Goal: Information Seeking & Learning: Learn about a topic

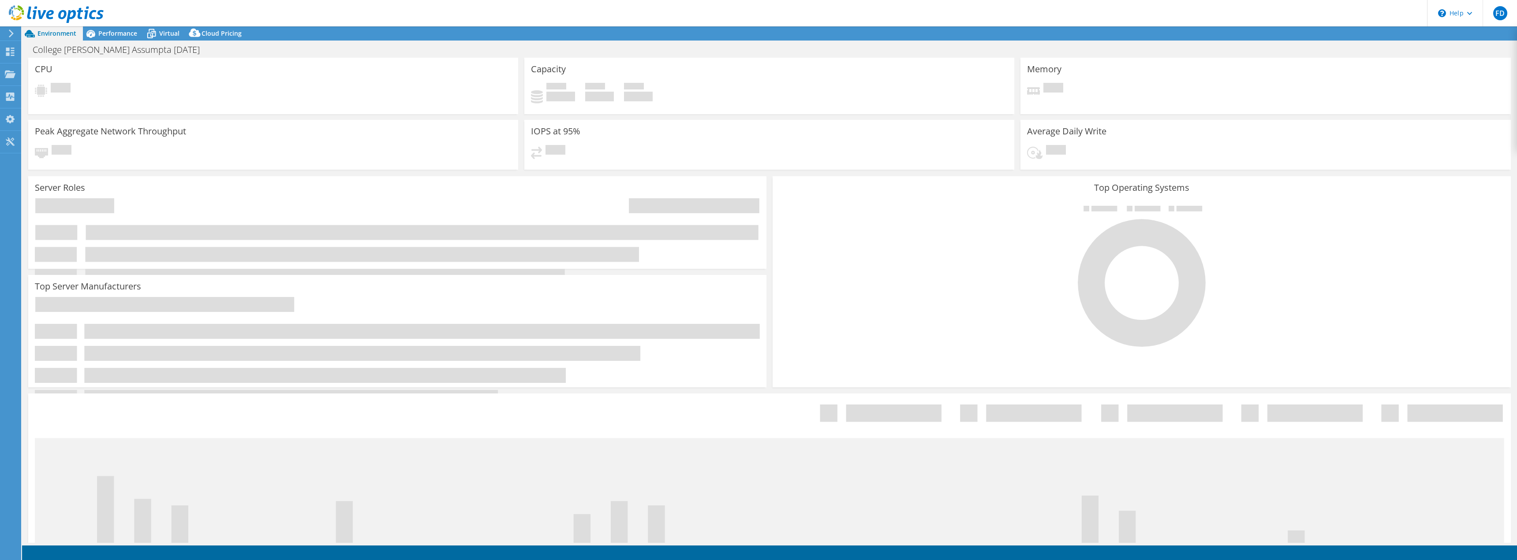
select select "USD"
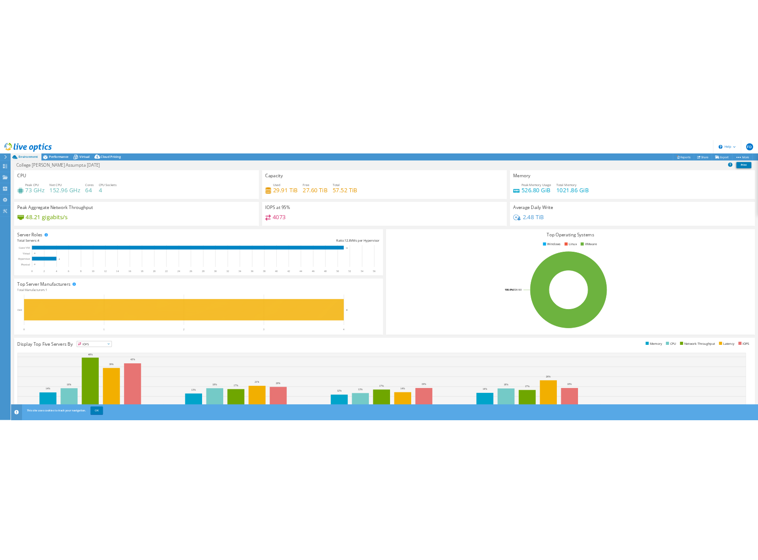
scroll to position [28, 0]
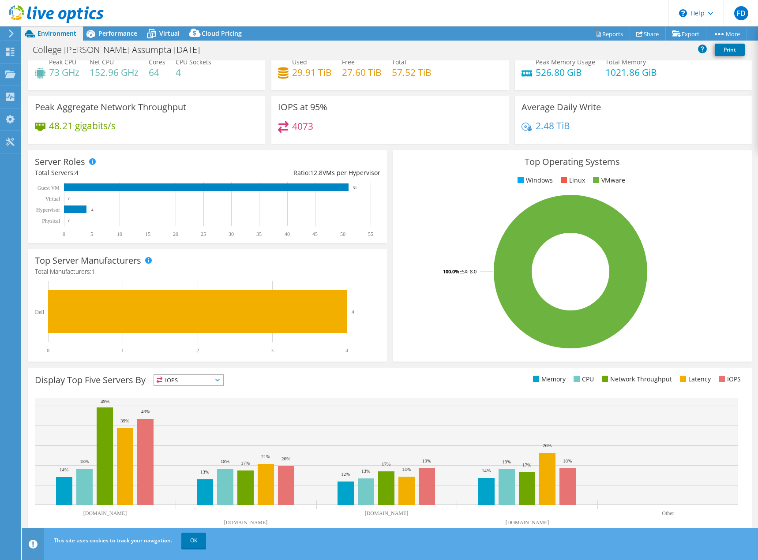
click at [12, 31] on icon at bounding box center [11, 34] width 7 height 8
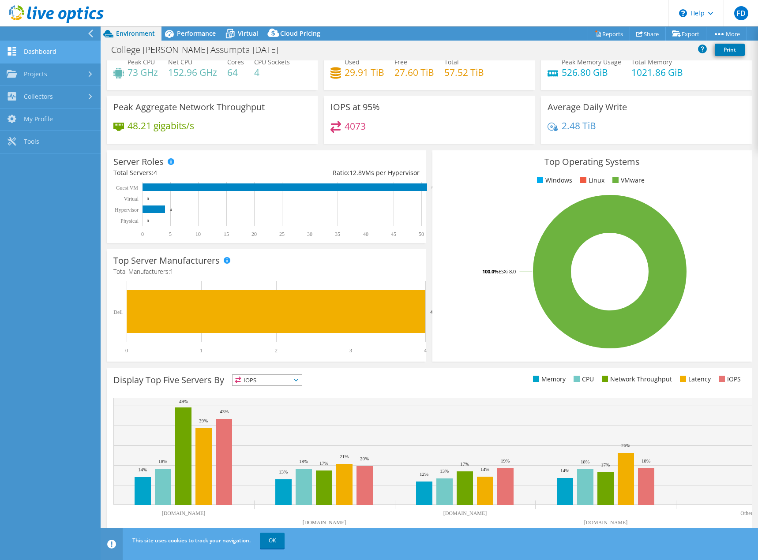
click at [44, 48] on link "Dashboard" at bounding box center [50, 52] width 101 height 22
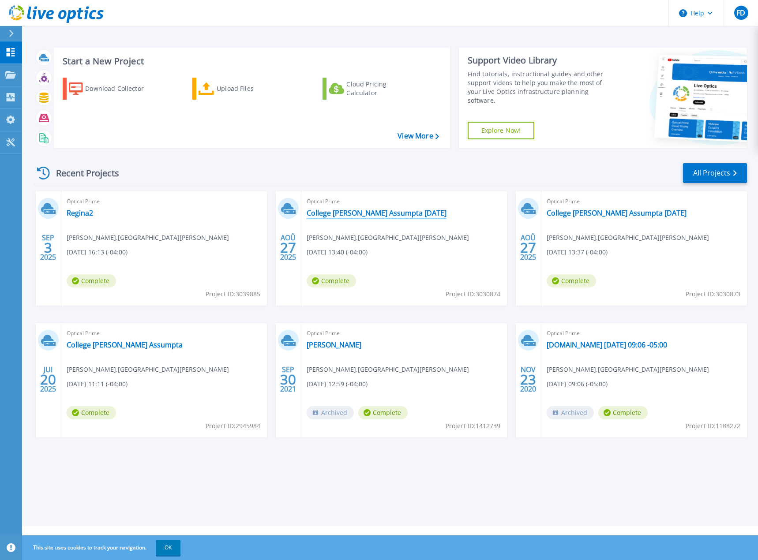
click at [372, 212] on link "College [PERSON_NAME] Assumpta [DATE]" at bounding box center [376, 213] width 140 height 9
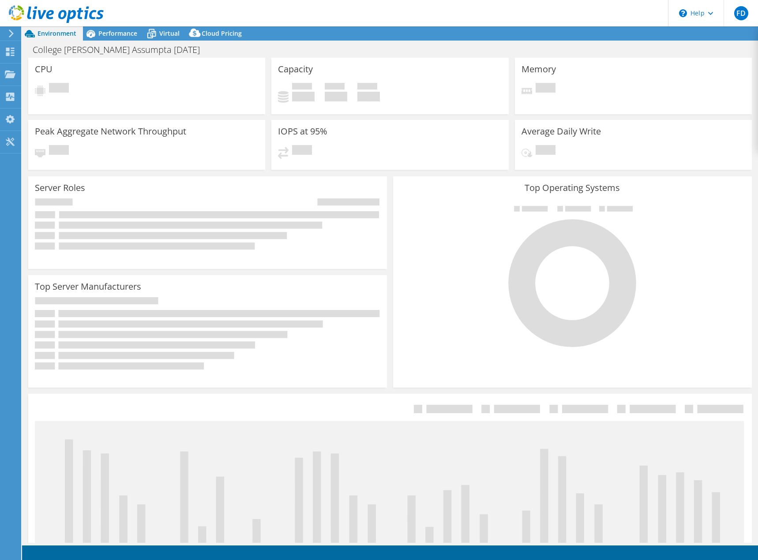
select select "USD"
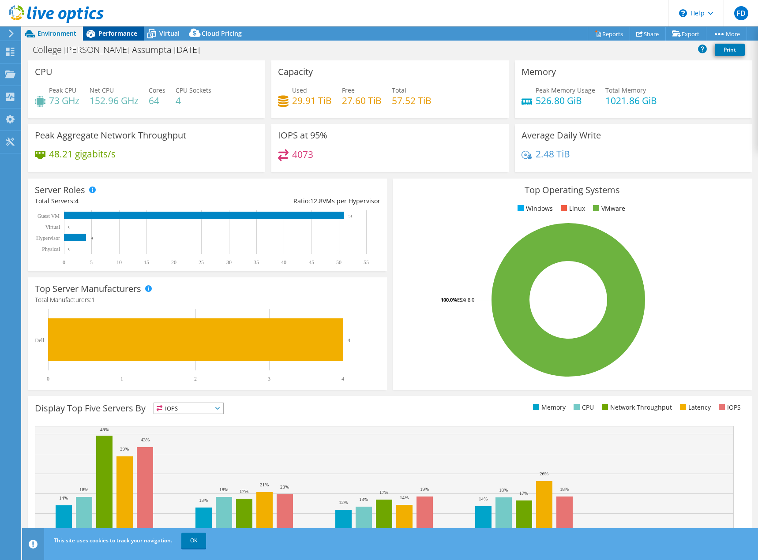
click at [114, 31] on span "Performance" at bounding box center [117, 33] width 39 height 8
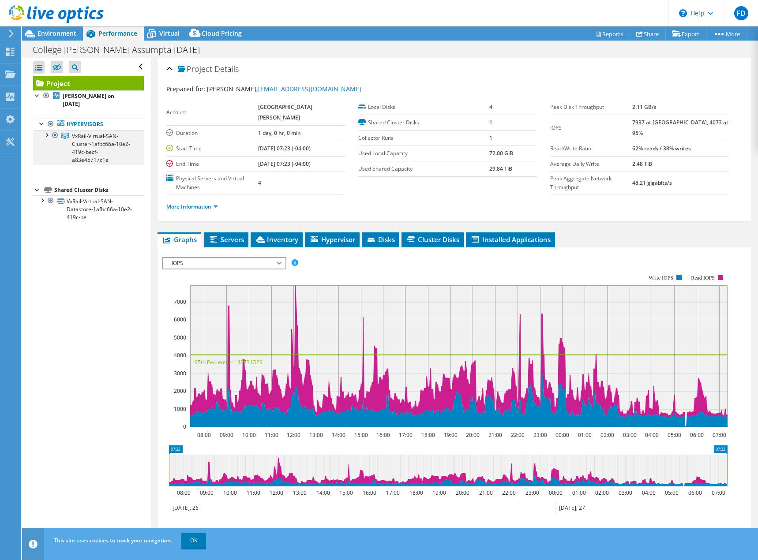
click at [52, 136] on div at bounding box center [55, 135] width 9 height 11
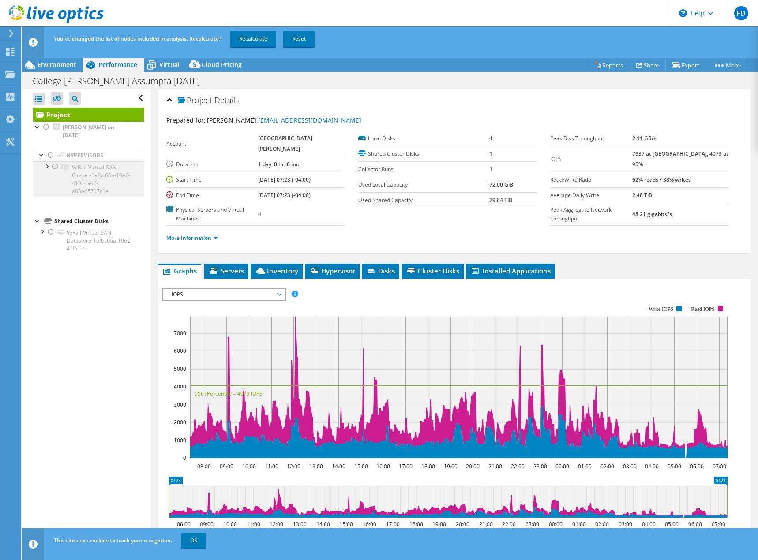
click at [103, 179] on span "VxRail-Virtual-SAN-Cluster-1afbc66a-10e2-419c-becf-a83e45717c1e" at bounding box center [101, 179] width 58 height 31
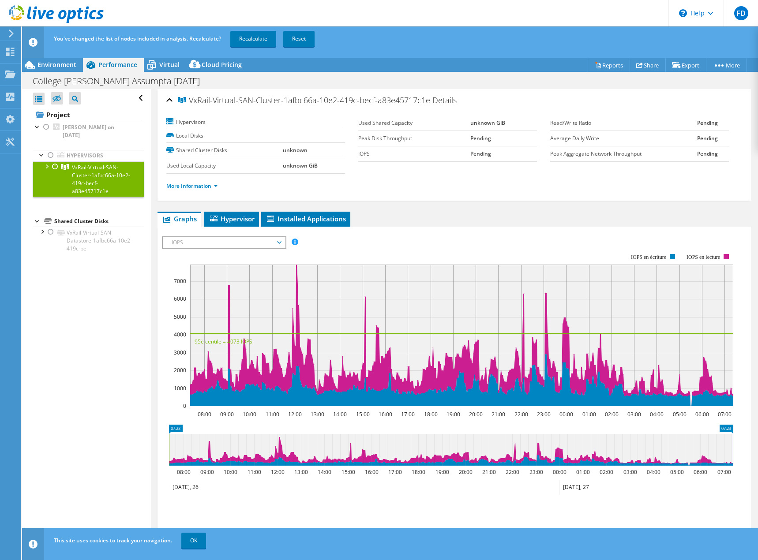
click at [49, 165] on div at bounding box center [46, 165] width 9 height 9
click at [11, 33] on icon at bounding box center [11, 34] width 7 height 8
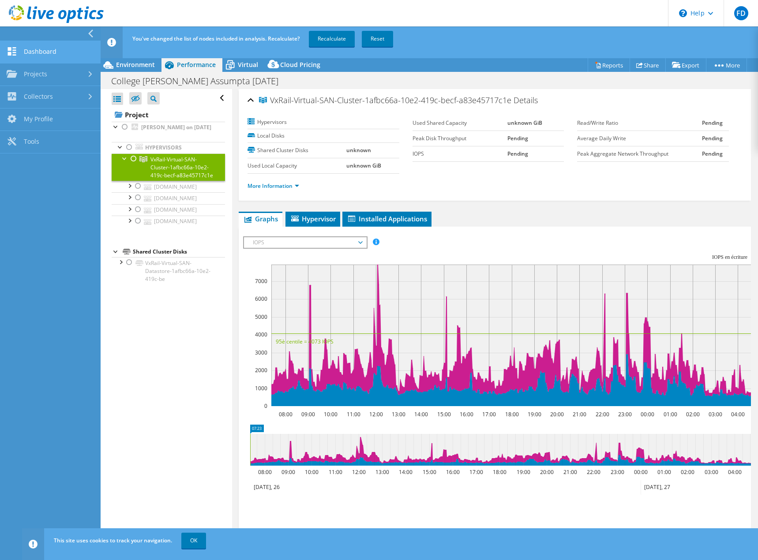
click at [30, 51] on link "Dashboard" at bounding box center [50, 52] width 101 height 22
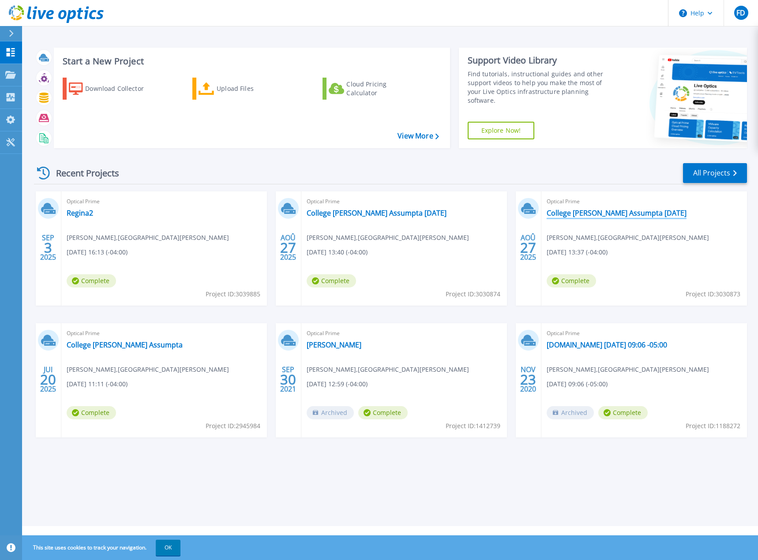
click at [588, 214] on link "College [PERSON_NAME] Assumpta [DATE]" at bounding box center [616, 213] width 140 height 9
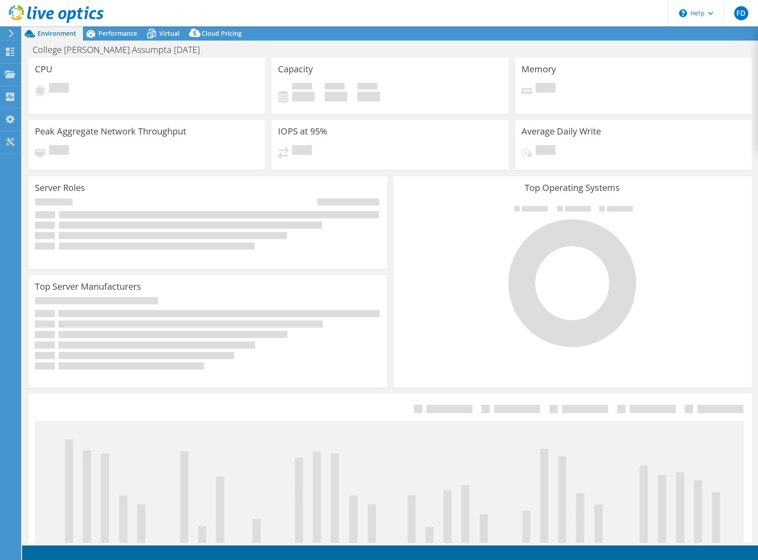
select select "USD"
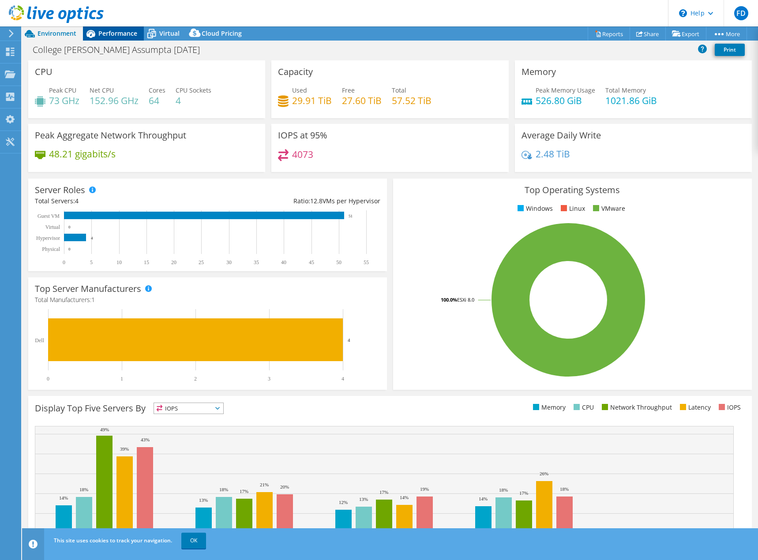
click at [122, 38] on div "Performance" at bounding box center [113, 33] width 61 height 14
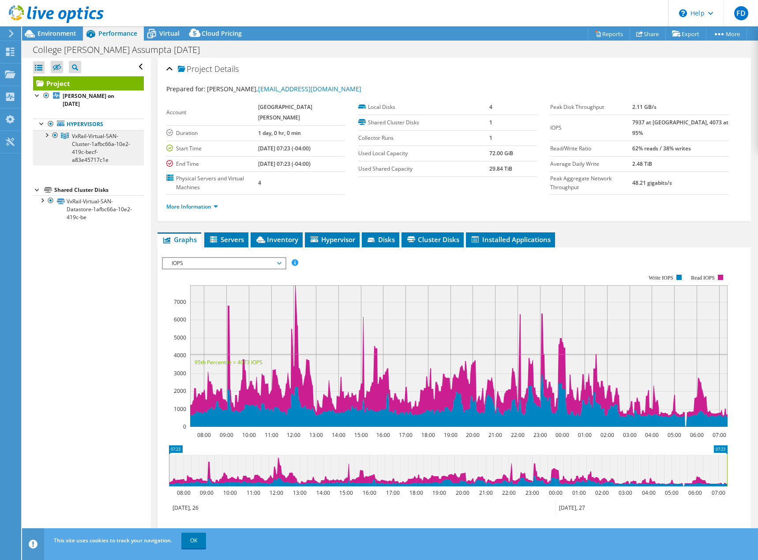
click at [91, 146] on span "VxRail-Virtual-SAN-Cluster-1afbc66a-10e2-419c-becf-a83e45717c1e" at bounding box center [101, 147] width 58 height 31
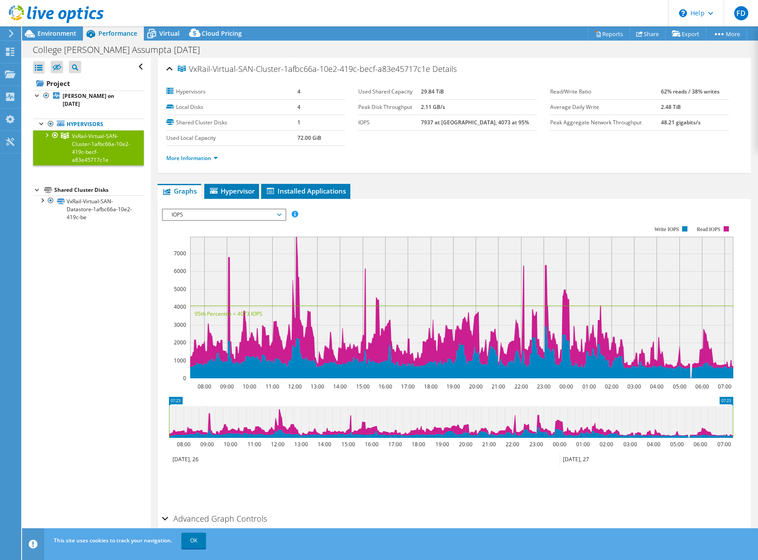
scroll to position [28, 0]
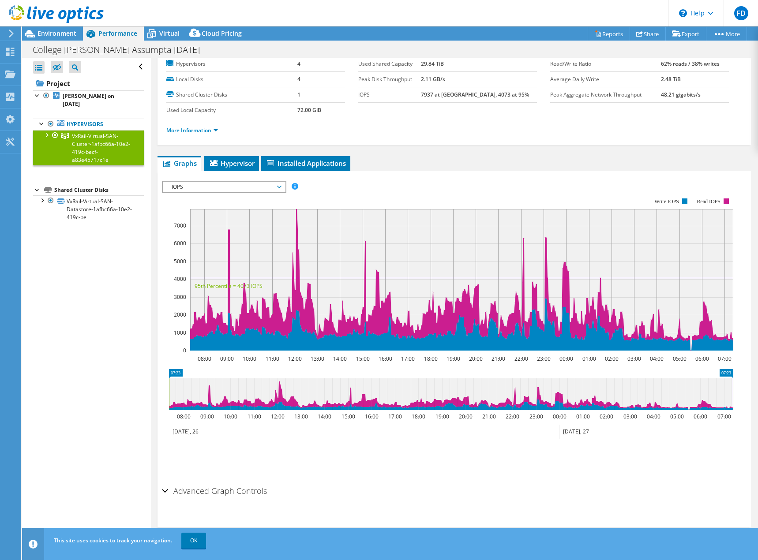
click at [245, 491] on h2 "Advanced Graph Controls" at bounding box center [214, 491] width 105 height 18
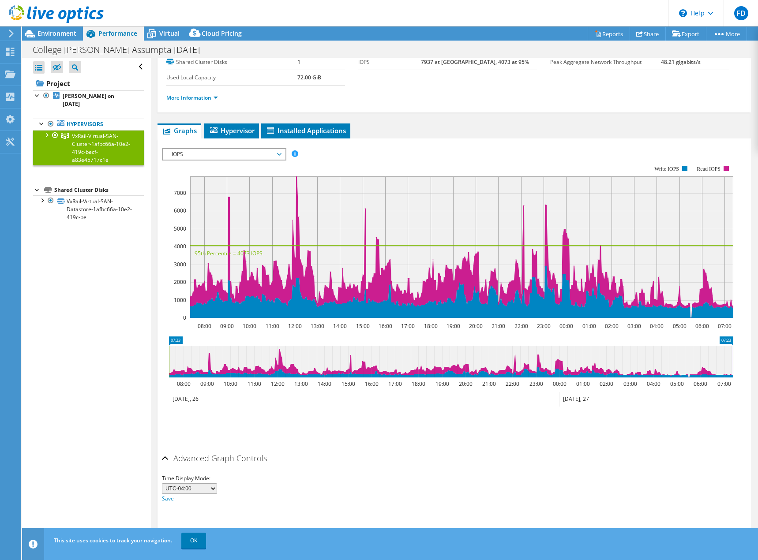
scroll to position [0, 0]
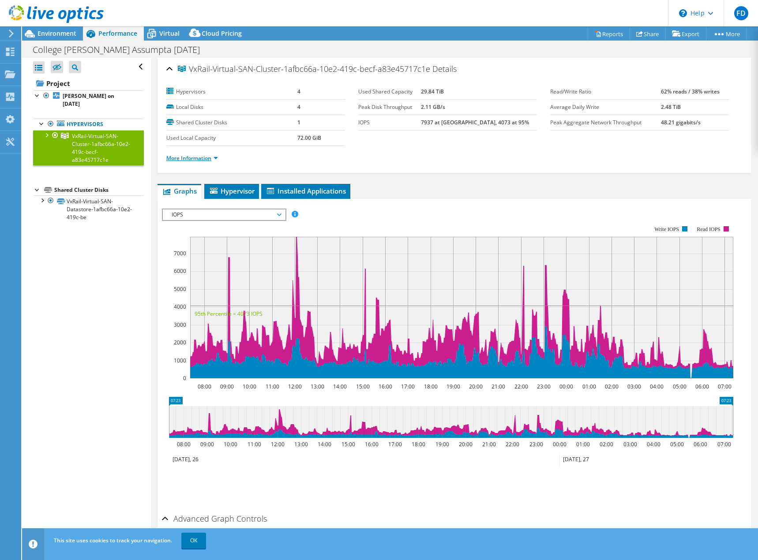
click at [201, 159] on link "More Information" at bounding box center [192, 157] width 52 height 7
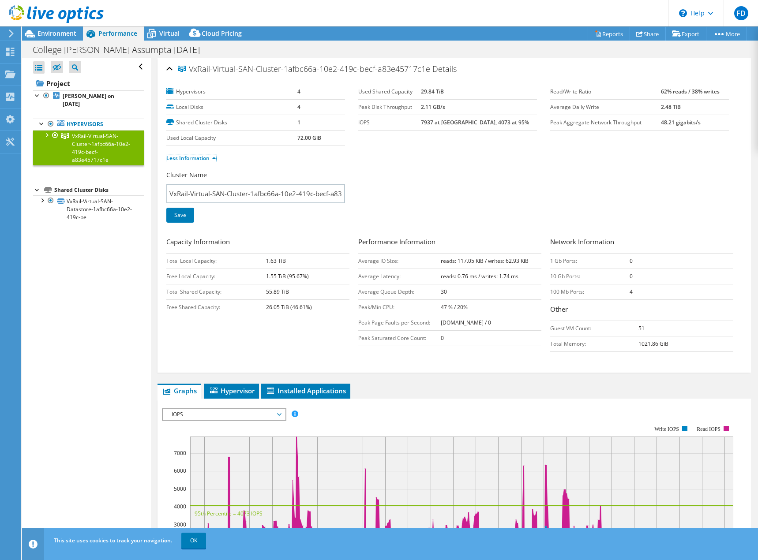
drag, startPoint x: 176, startPoint y: 161, endPoint x: 189, endPoint y: 147, distance: 18.7
click at [176, 161] on link "Less Information" at bounding box center [191, 157] width 50 height 7
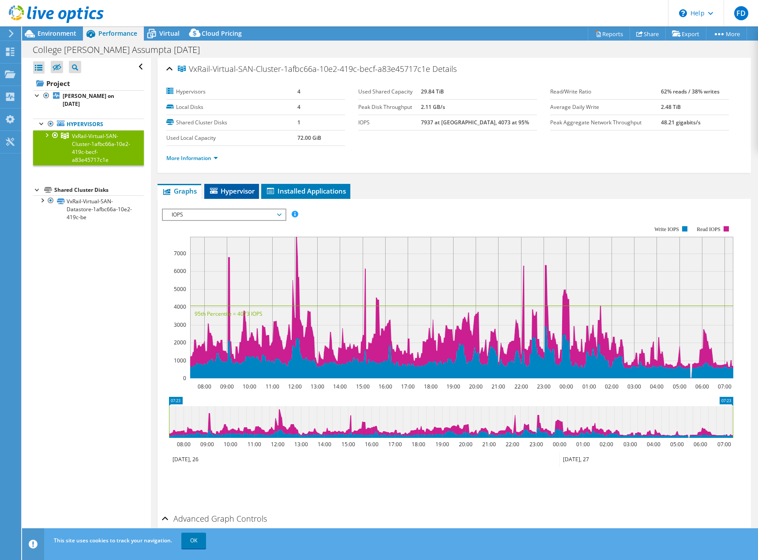
click at [236, 188] on span "Hypervisor" at bounding box center [232, 191] width 46 height 9
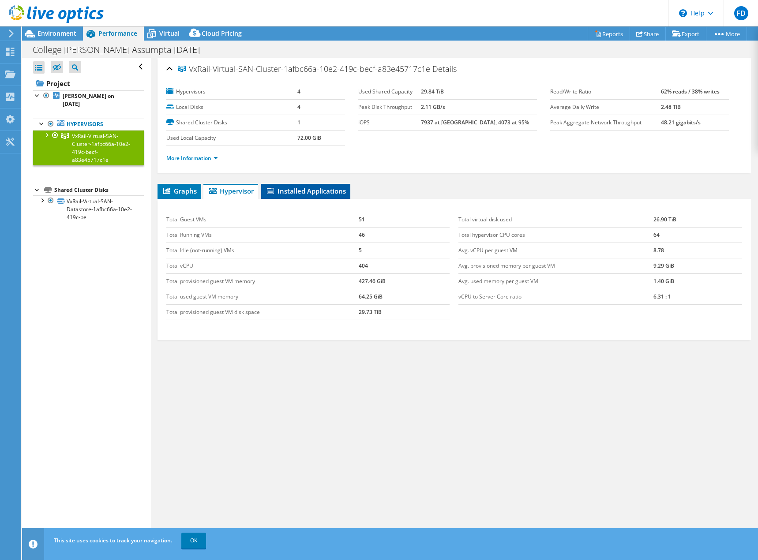
click at [313, 191] on span "Installed Applications" at bounding box center [305, 191] width 80 height 9
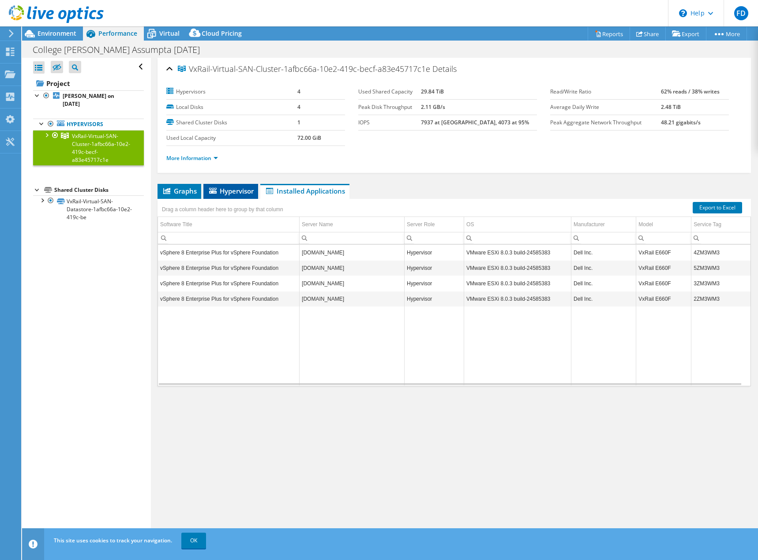
click at [224, 190] on span "Hypervisor" at bounding box center [231, 191] width 46 height 9
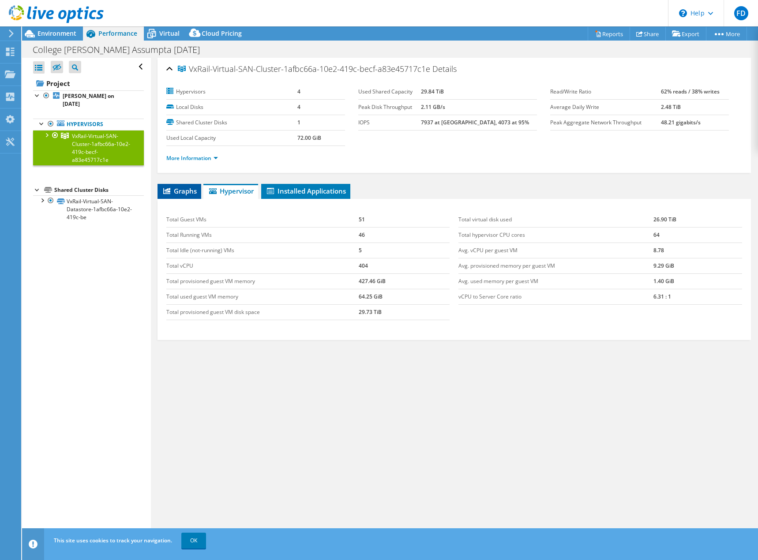
click at [179, 187] on span "Graphs" at bounding box center [179, 191] width 35 height 9
